Goal: Information Seeking & Learning: Learn about a topic

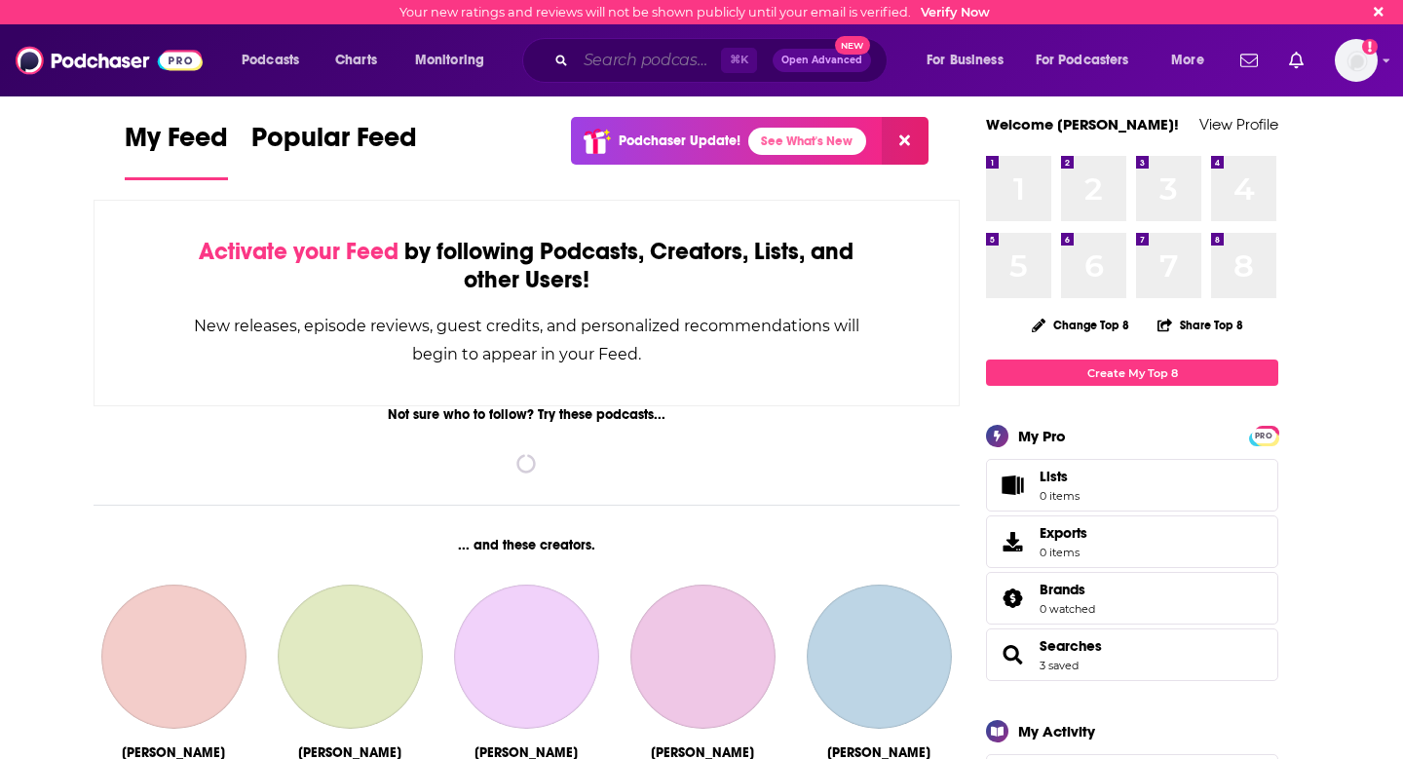
click at [618, 70] on input "Search podcasts, credits, & more..." at bounding box center [648, 60] width 145 height 31
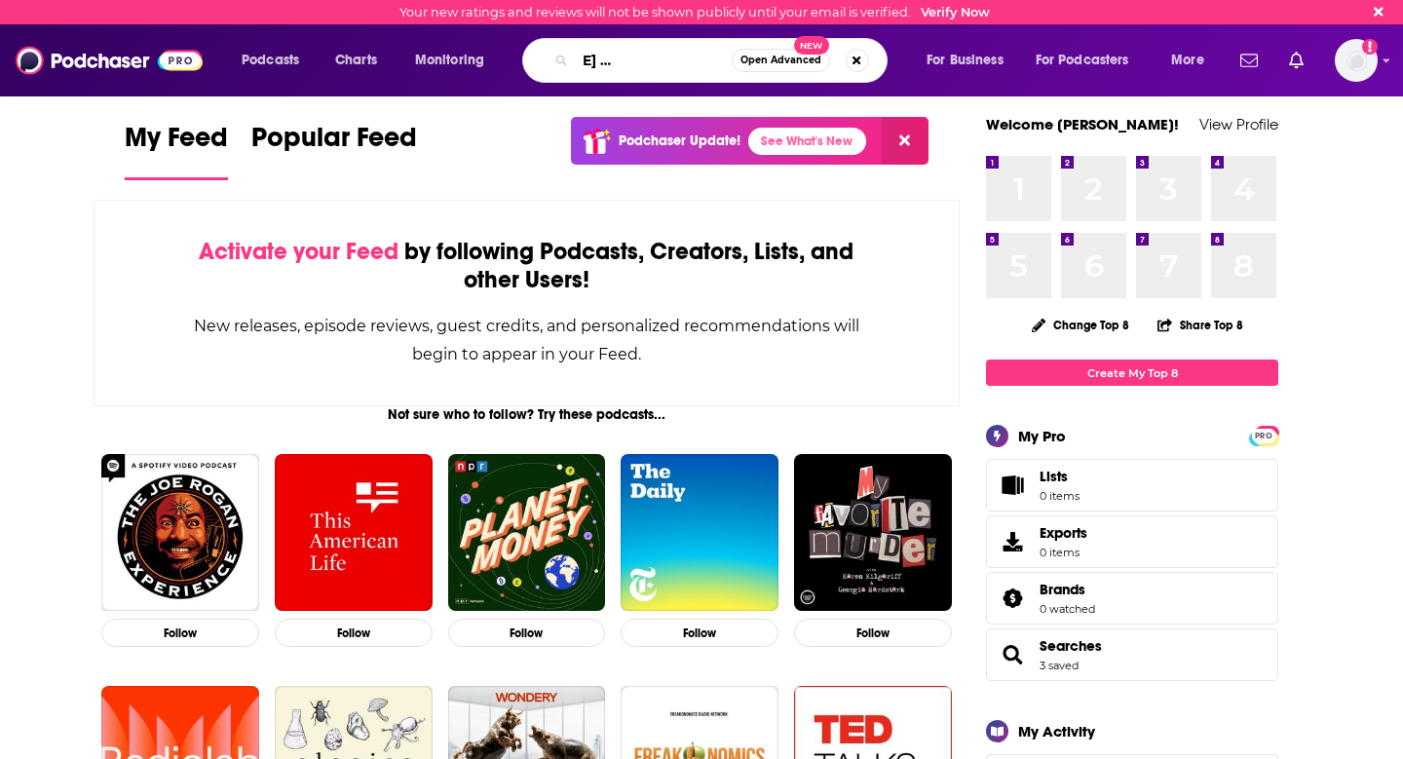
scroll to position [0, 125]
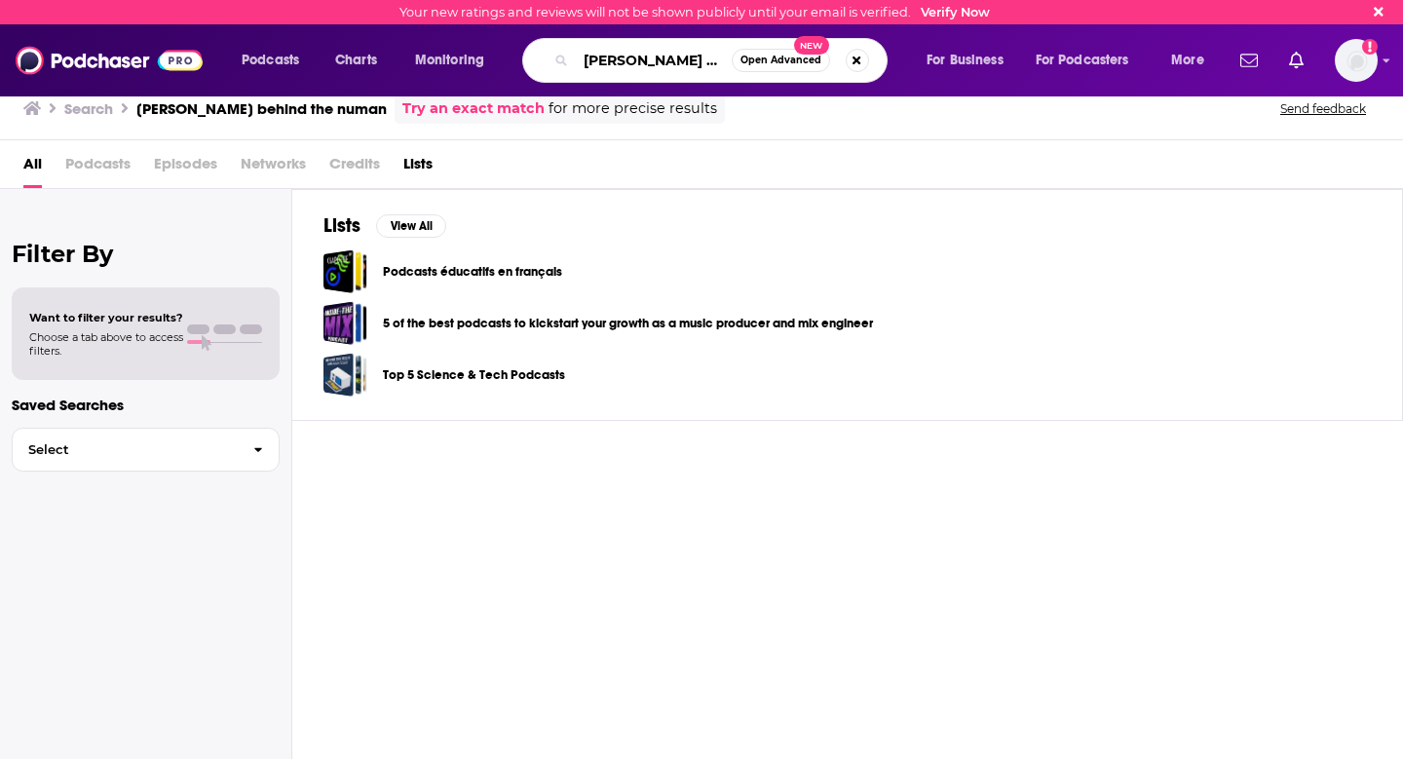
click at [686, 58] on input "[PERSON_NAME] behind the numan" at bounding box center [654, 60] width 156 height 31
drag, startPoint x: 686, startPoint y: 58, endPoint x: 754, endPoint y: 59, distance: 68.2
click at [754, 59] on div "[PERSON_NAME] behind the numan Open Advanced New" at bounding box center [704, 60] width 365 height 45
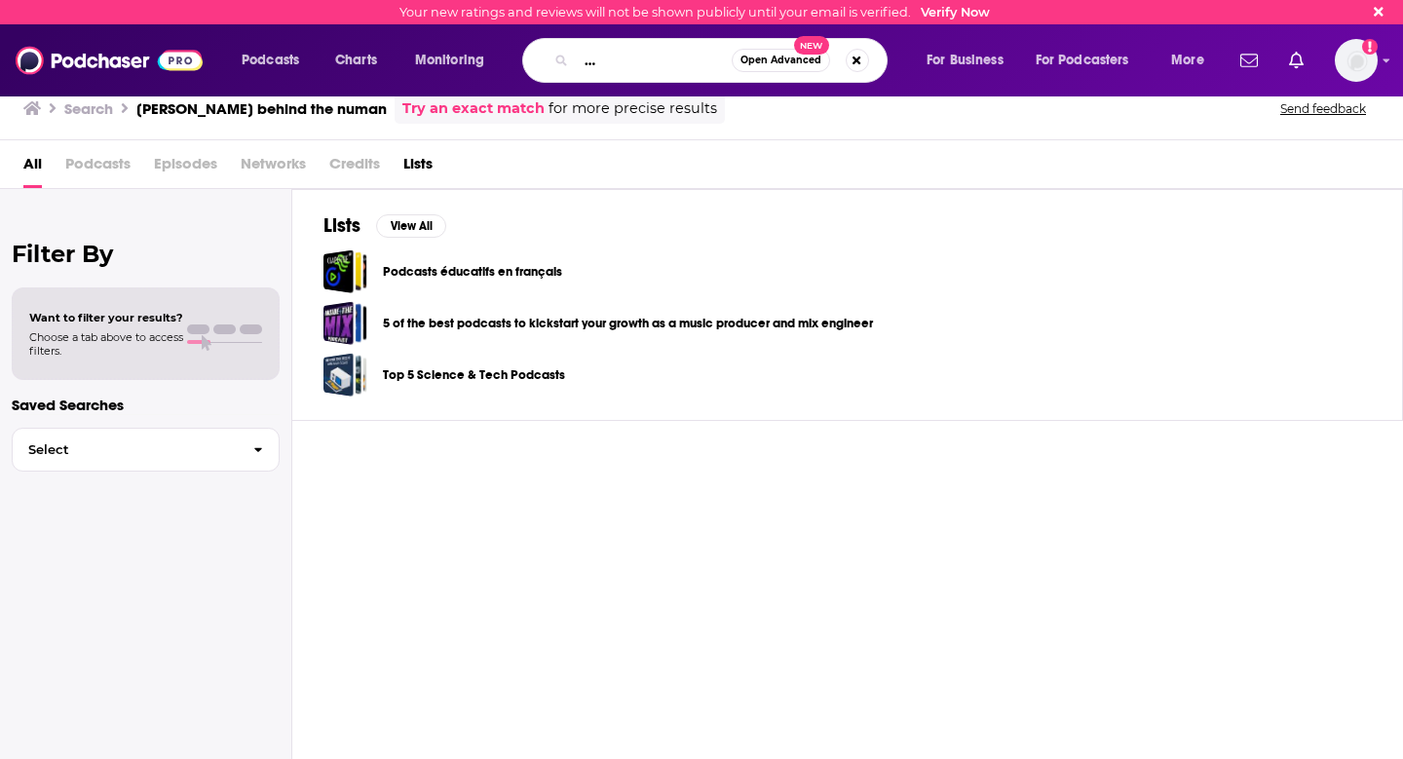
click at [700, 58] on input "[PERSON_NAME] behind the numan" at bounding box center [654, 60] width 156 height 31
type input "[PERSON_NAME] behind the human"
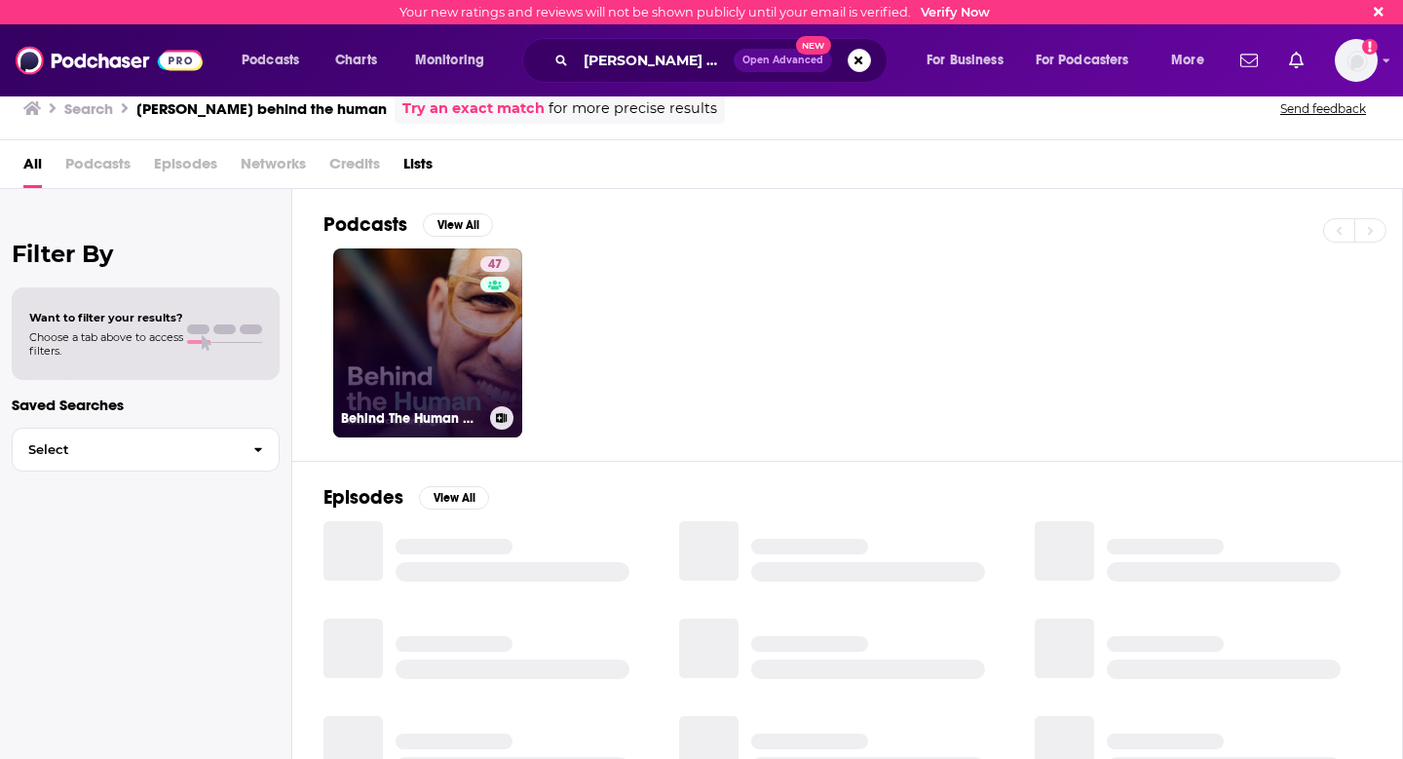
click at [430, 368] on link "47 Behind The Human with [PERSON_NAME]" at bounding box center [427, 342] width 189 height 189
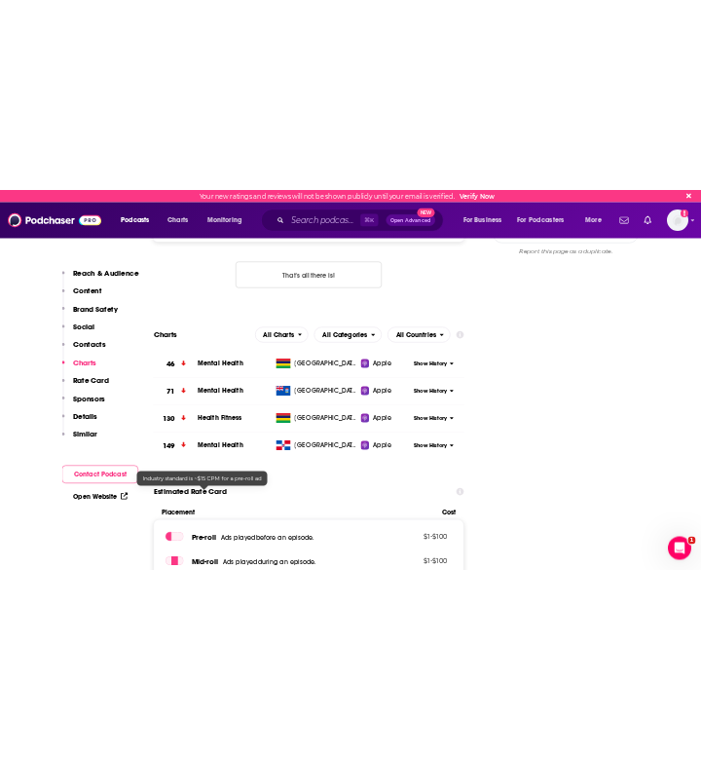
scroll to position [1718, 0]
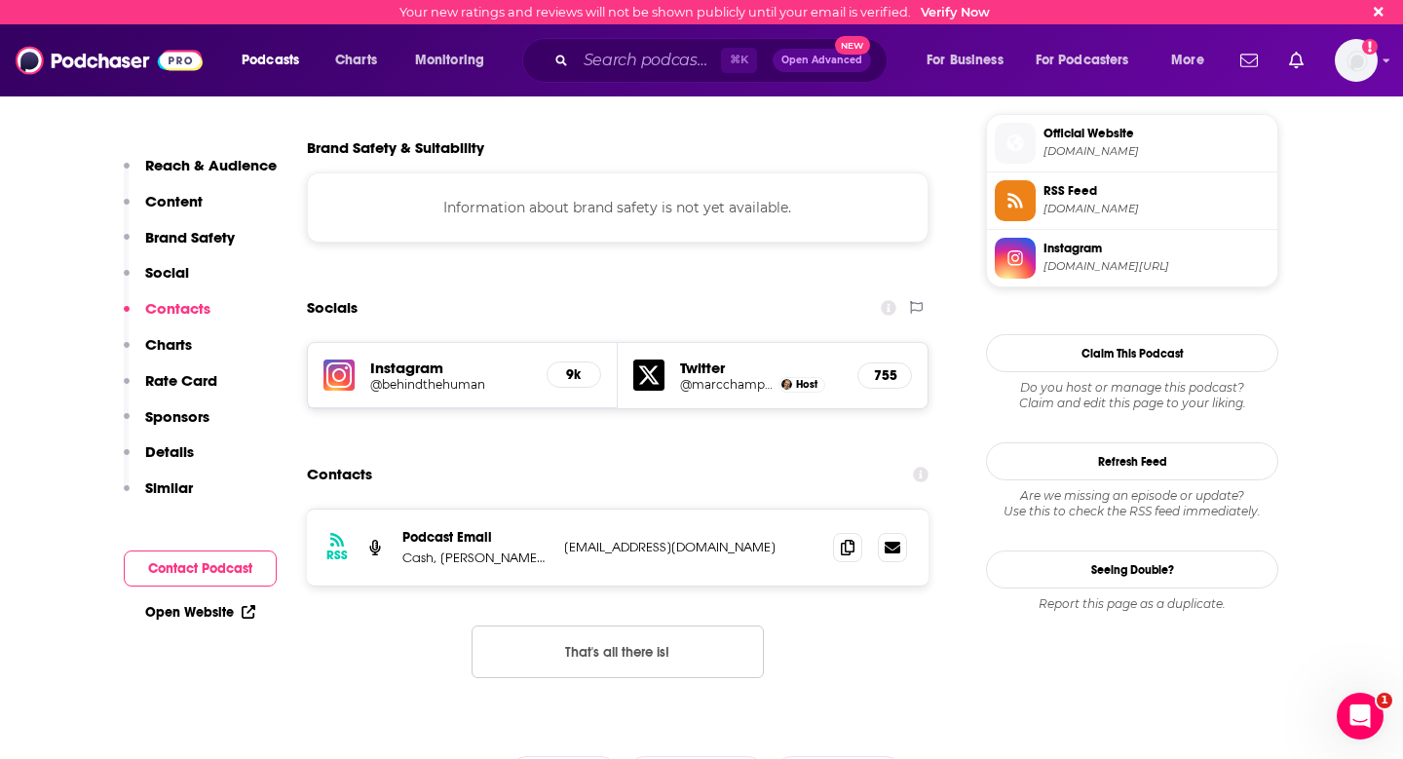
click at [391, 359] on h5 "Instagram" at bounding box center [450, 368] width 161 height 19
click at [348, 359] on img at bounding box center [338, 374] width 31 height 31
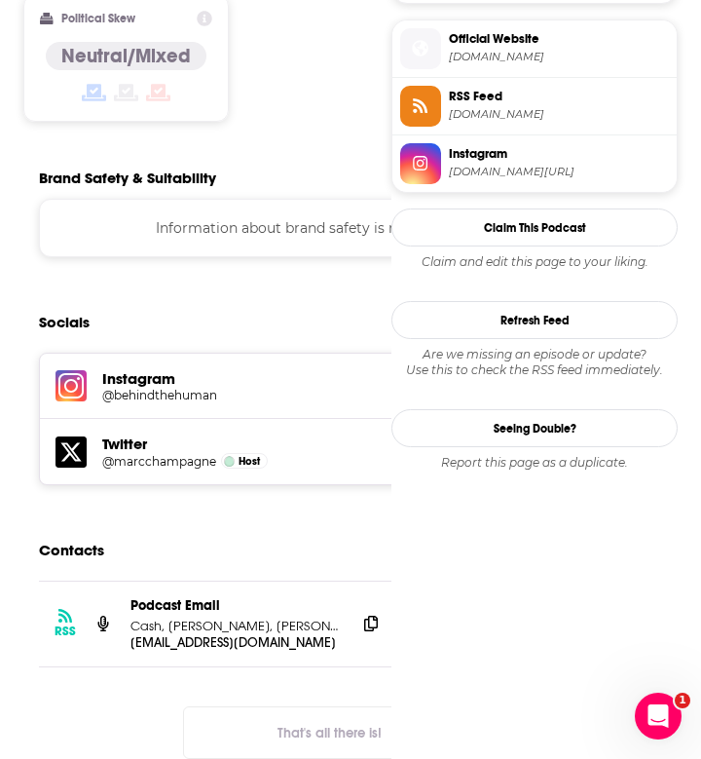
scroll to position [0, 0]
